Goal: Information Seeking & Learning: Learn about a topic

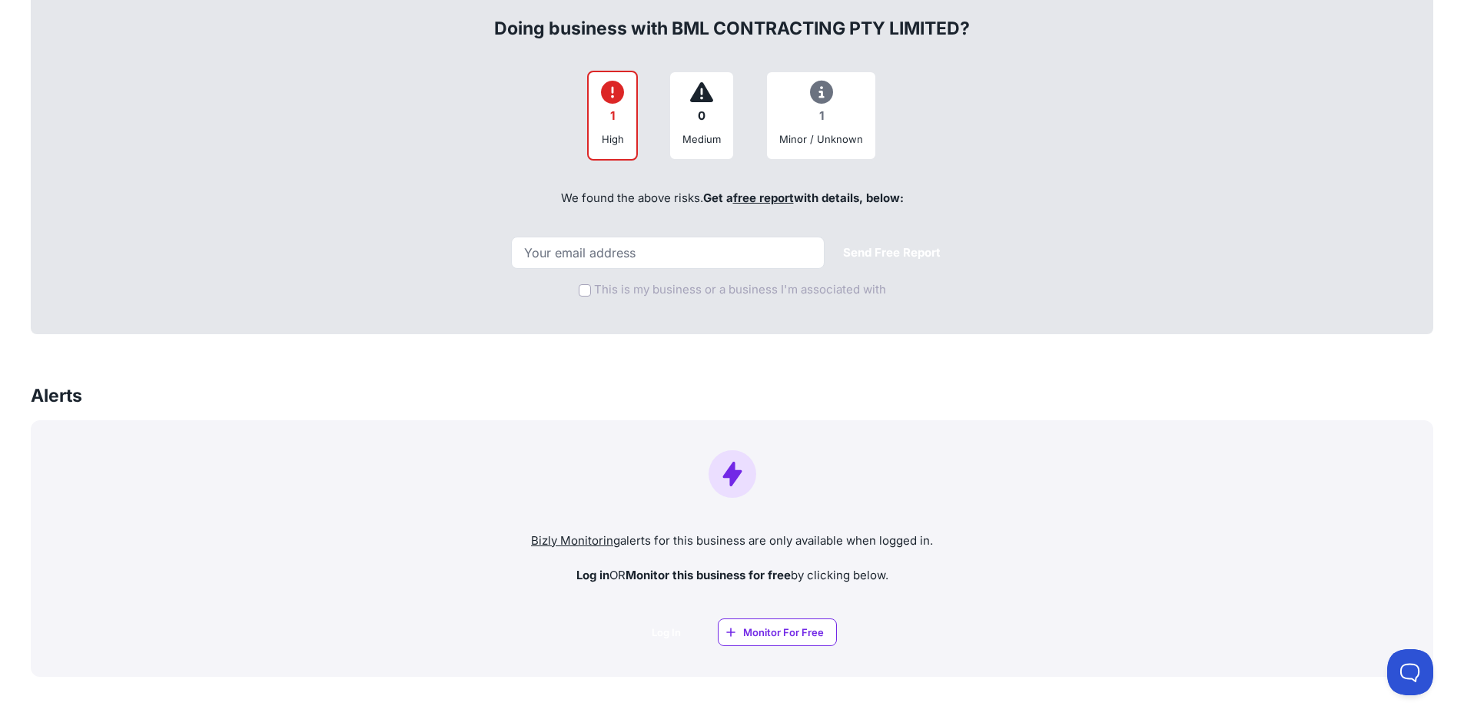
scroll to position [538, 0]
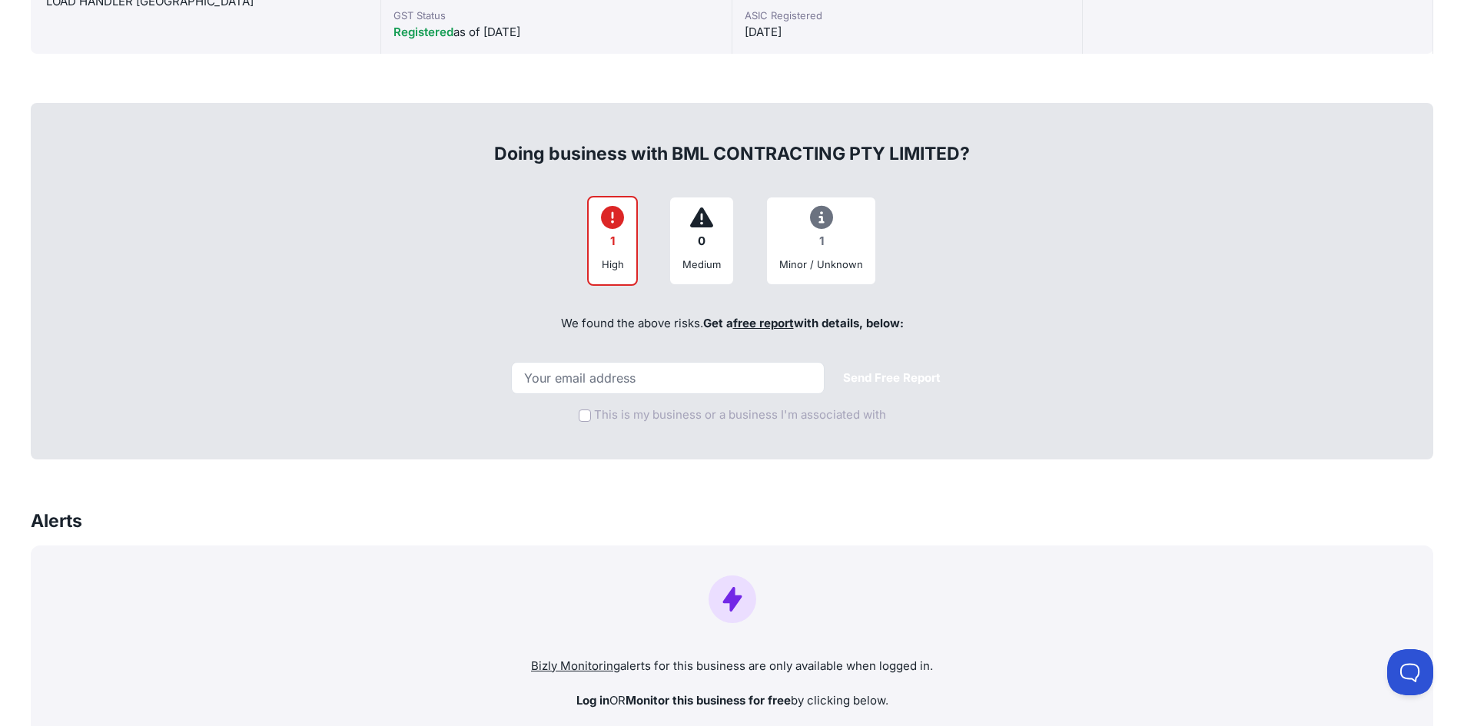
click at [633, 242] on div "1 High" at bounding box center [612, 241] width 51 height 90
click at [619, 241] on div "1" at bounding box center [612, 242] width 23 height 30
click at [815, 230] on div "1" at bounding box center [821, 242] width 84 height 30
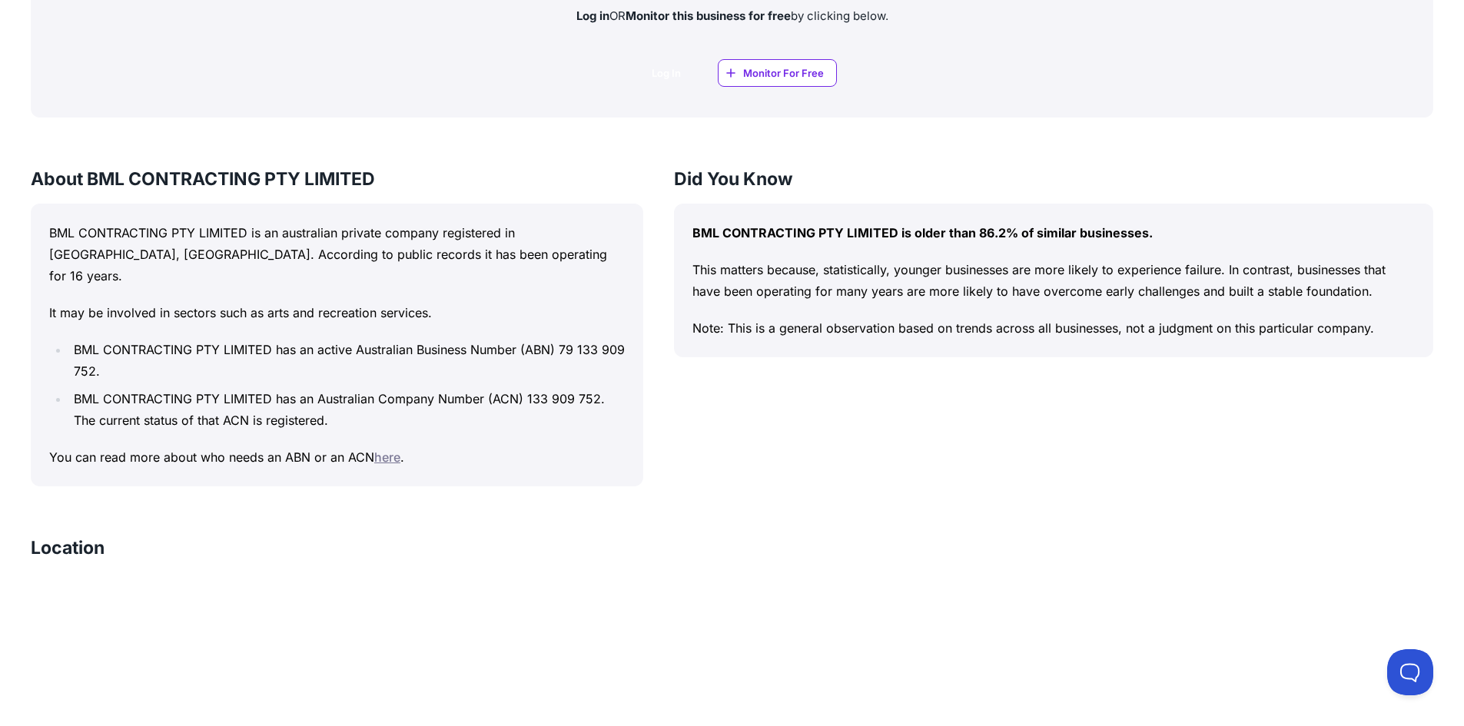
scroll to position [1384, 0]
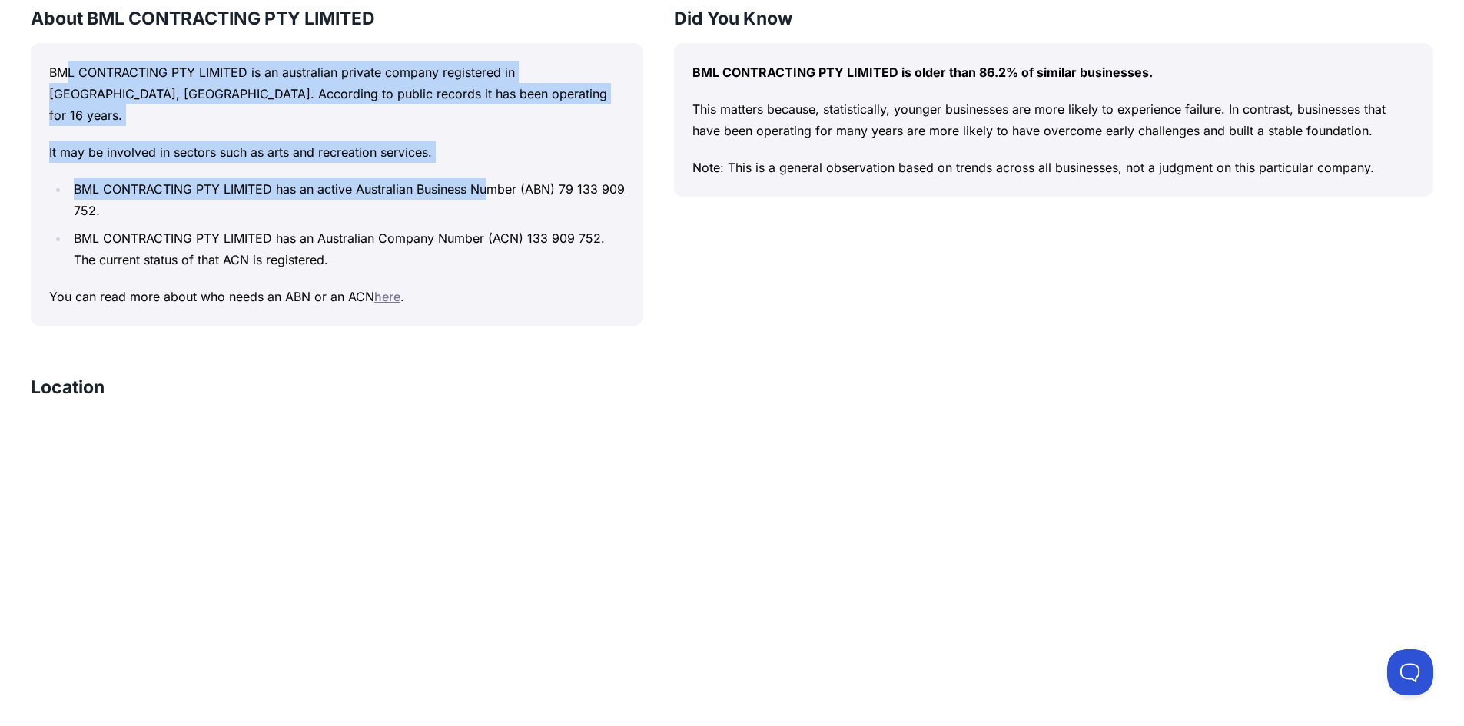
drag, startPoint x: 63, startPoint y: 78, endPoint x: 491, endPoint y: 176, distance: 439.1
click at [491, 176] on div "BML CONTRACTING PTY LIMITED is an australian private company registered in [GEO…" at bounding box center [337, 184] width 613 height 283
click at [491, 178] on li "BML CONTRACTING PTY LIMITED has an active Australian Business Number (ABN) 79 1…" at bounding box center [347, 199] width 556 height 43
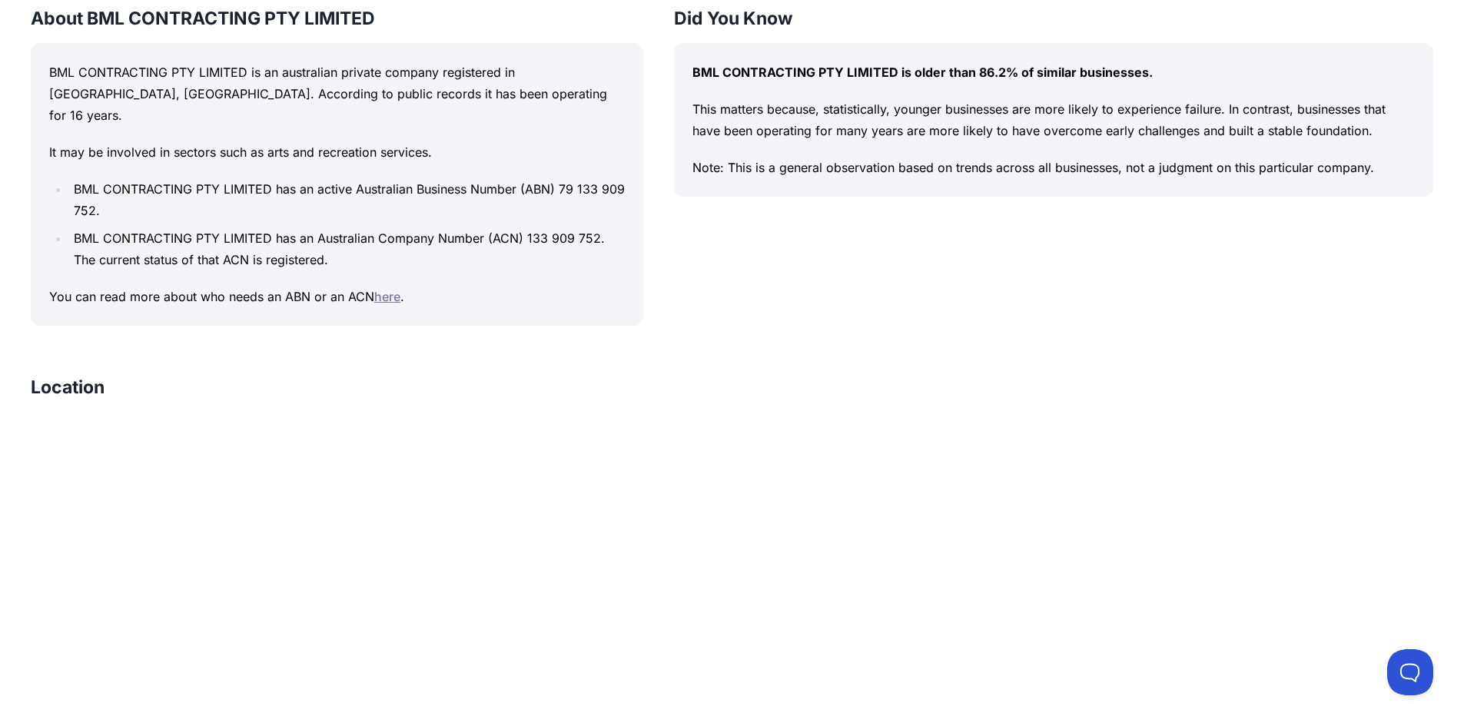
drag, startPoint x: 819, startPoint y: 88, endPoint x: 1092, endPoint y: 129, distance: 276.7
click at [1092, 129] on div "BML CONTRACTING PTY LIMITED is older than 86.2% of similar businesses. This mat…" at bounding box center [1053, 120] width 759 height 154
click at [1092, 129] on p "This matters because, statistically, younger businesses are more likely to expe…" at bounding box center [1054, 119] width 723 height 43
drag, startPoint x: 1092, startPoint y: 129, endPoint x: 685, endPoint y: 59, distance: 413.3
click at [685, 59] on div "BML CONTRACTING PTY LIMITED is older than 86.2% of similar businesses. This mat…" at bounding box center [1053, 120] width 759 height 154
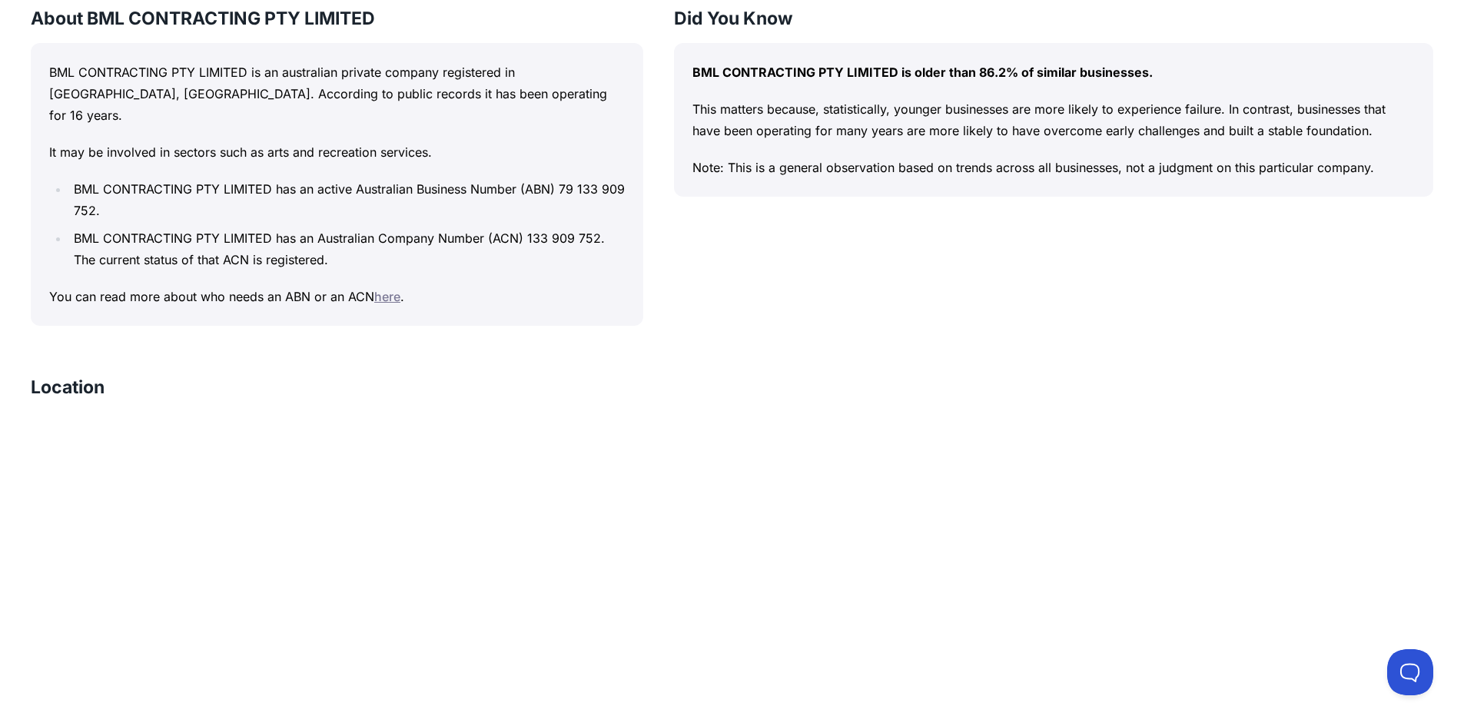
click at [685, 59] on div "BML CONTRACTING PTY LIMITED is older than 86.2% of similar businesses. This mat…" at bounding box center [1053, 120] width 759 height 154
drag, startPoint x: 685, startPoint y: 59, endPoint x: 1270, endPoint y: 166, distance: 594.6
click at [1270, 166] on div "BML CONTRACTING PTY LIMITED is older than 86.2% of similar businesses. This mat…" at bounding box center [1053, 120] width 759 height 154
click at [1270, 166] on p "Note: This is a general observation based on trends across all businesses, not …" at bounding box center [1054, 168] width 723 height 22
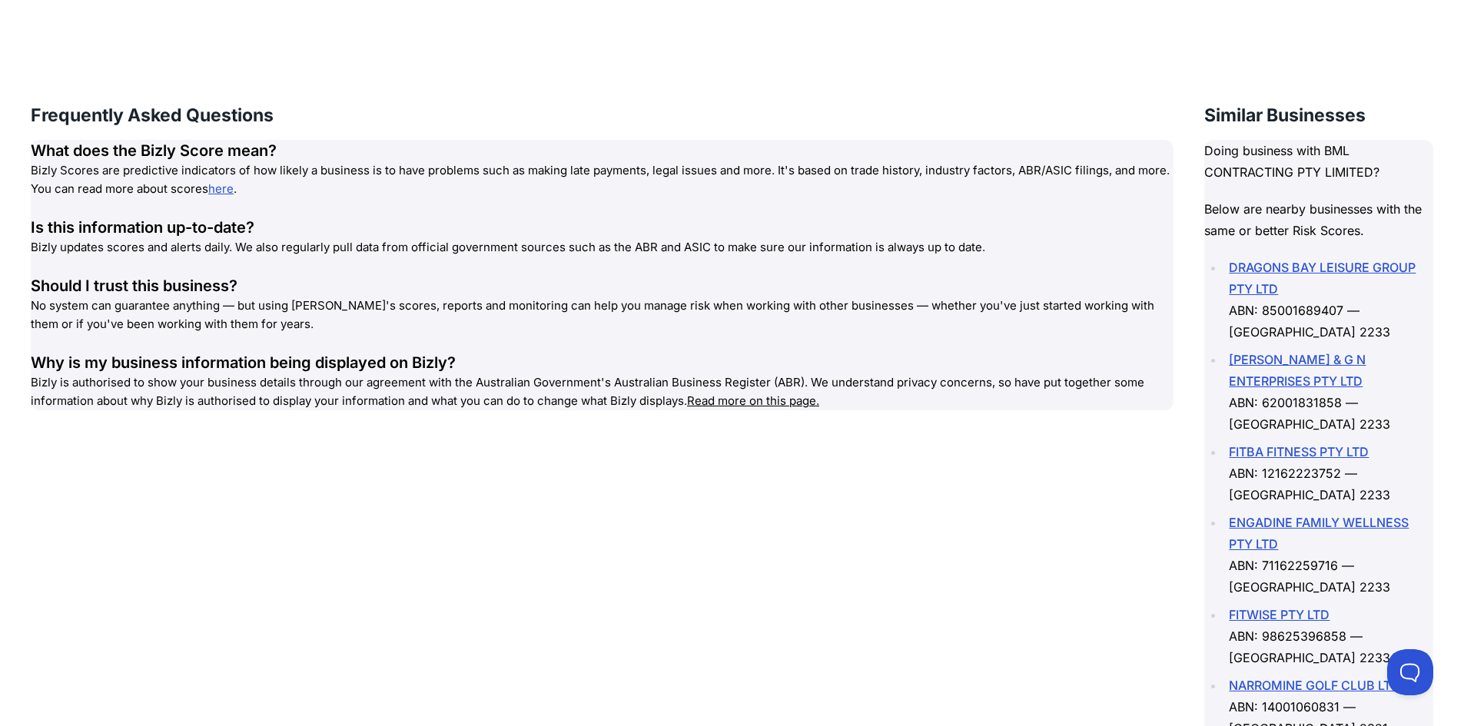
scroll to position [2088, 0]
